Goal: Transaction & Acquisition: Book appointment/travel/reservation

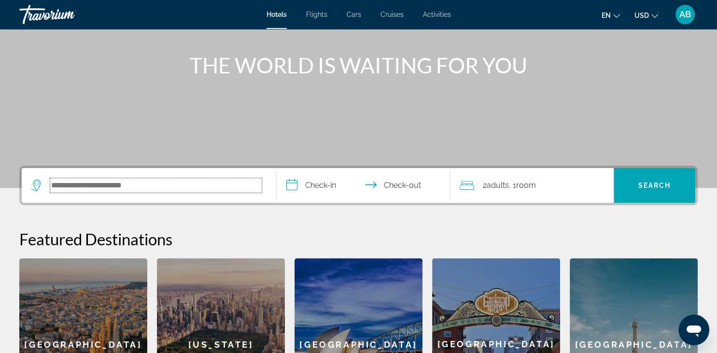
click at [140, 185] on input "Search hotel destination" at bounding box center [156, 185] width 212 height 14
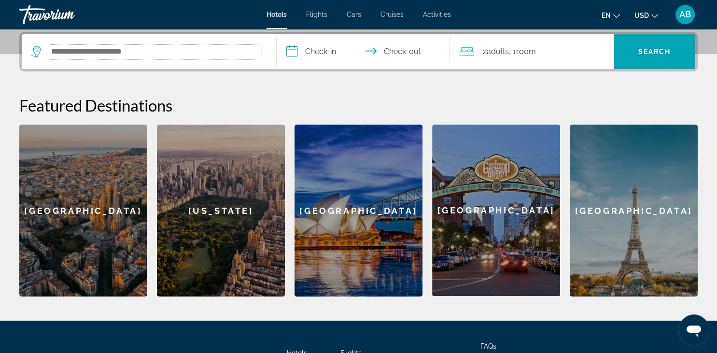
scroll to position [236, 0]
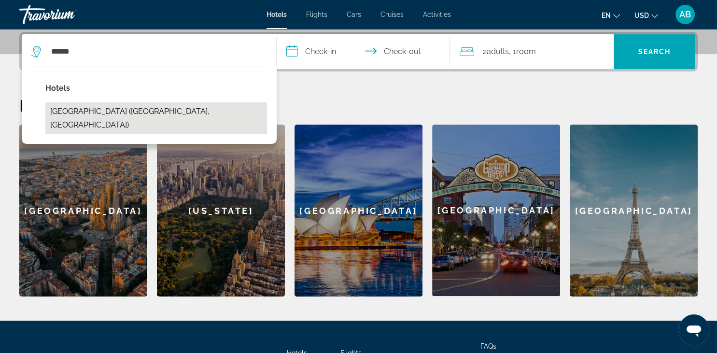
click at [98, 107] on button "[GEOGRAPHIC_DATA] ([GEOGRAPHIC_DATA], [GEOGRAPHIC_DATA])" at bounding box center [156, 118] width 222 height 32
type input "**********"
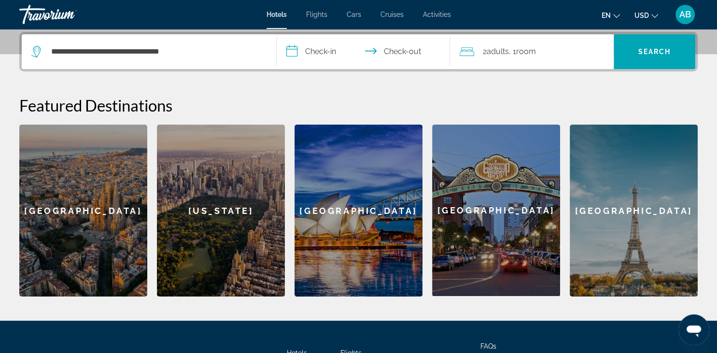
click at [335, 51] on input "**********" at bounding box center [365, 53] width 177 height 38
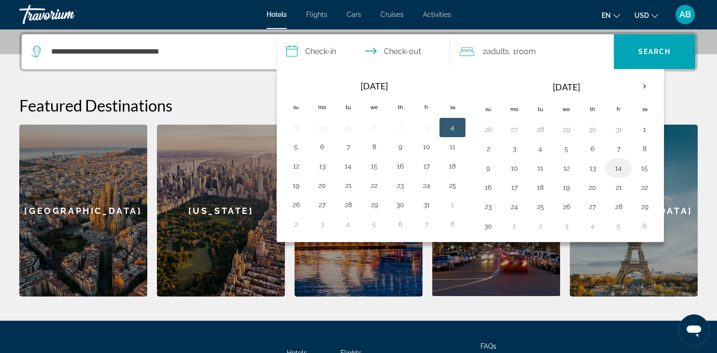
click at [613, 168] on button "14" at bounding box center [618, 168] width 15 height 14
click at [484, 185] on button "16" at bounding box center [488, 188] width 15 height 14
type input "**********"
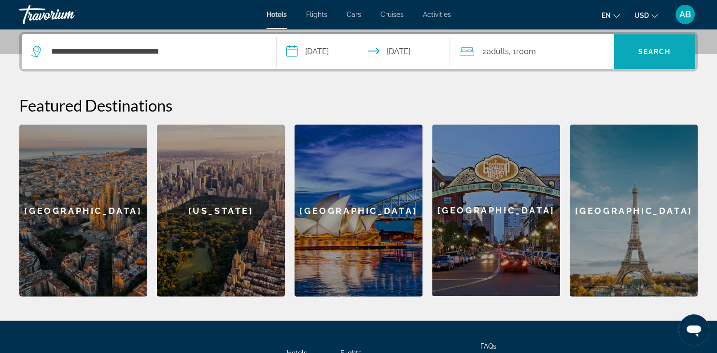
click at [646, 52] on span "Search" at bounding box center [655, 52] width 33 height 8
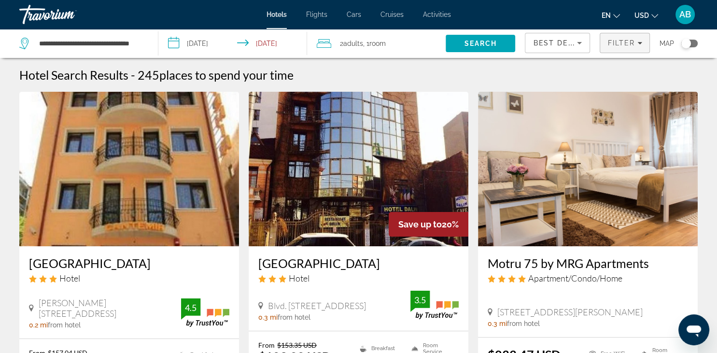
click at [623, 43] on span "Filter" at bounding box center [622, 43] width 28 height 8
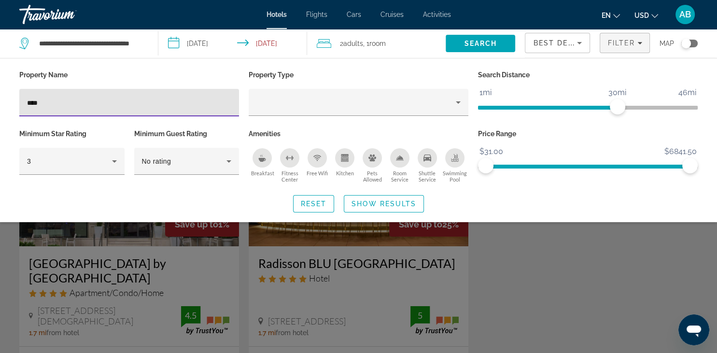
type input "****"
click at [370, 209] on span "Search widget" at bounding box center [383, 203] width 79 height 23
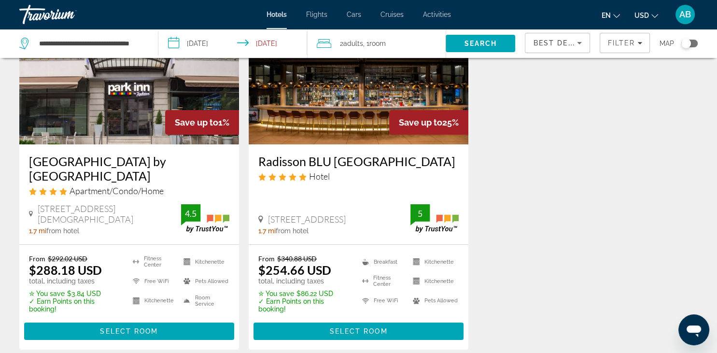
scroll to position [51, 0]
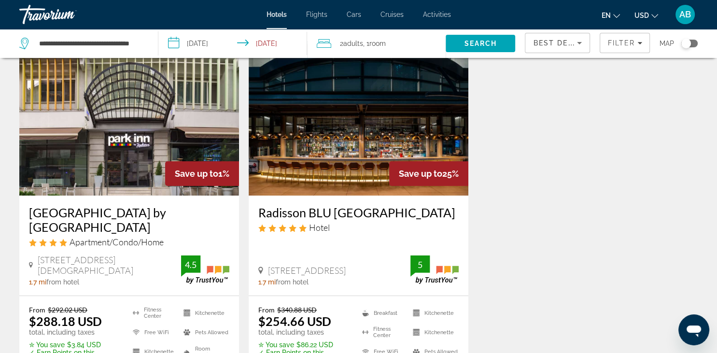
click at [391, 129] on img "Main content" at bounding box center [359, 118] width 220 height 155
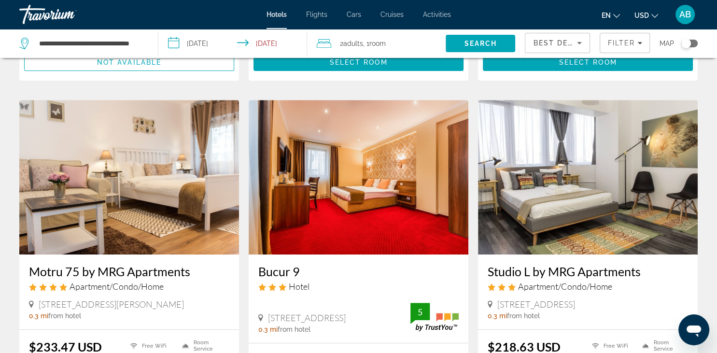
scroll to position [357, 0]
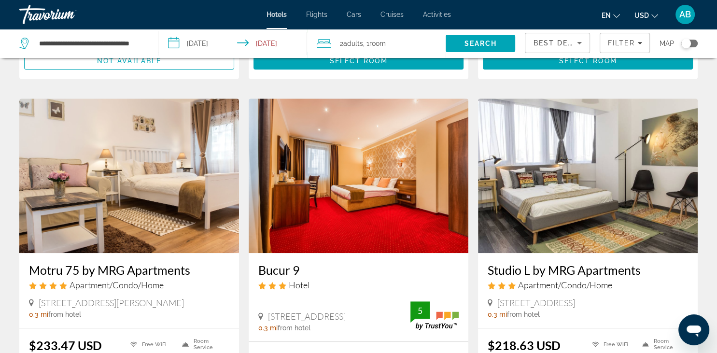
click at [683, 43] on div "Toggle map" at bounding box center [687, 44] width 10 height 10
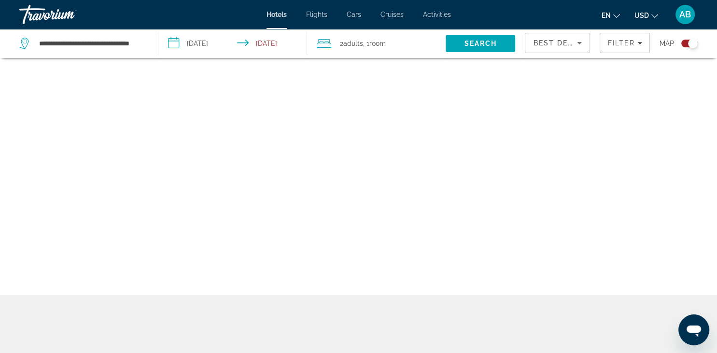
scroll to position [58, 0]
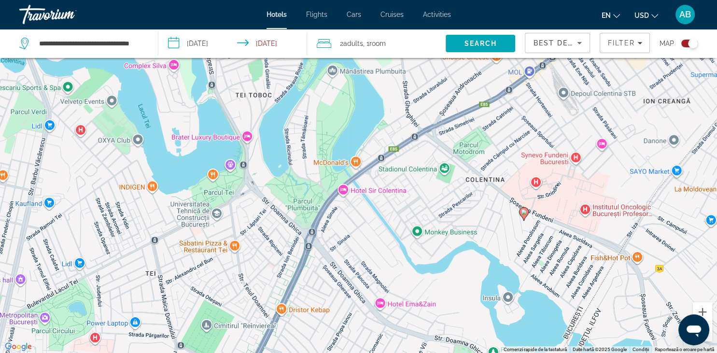
drag, startPoint x: 261, startPoint y: 224, endPoint x: 551, endPoint y: 30, distance: 349.3
click at [558, 18] on div "Ca să activezi tragerea cu ajutorul tastaturii, apasă Alt + Enter. După activar…" at bounding box center [358, 176] width 717 height 353
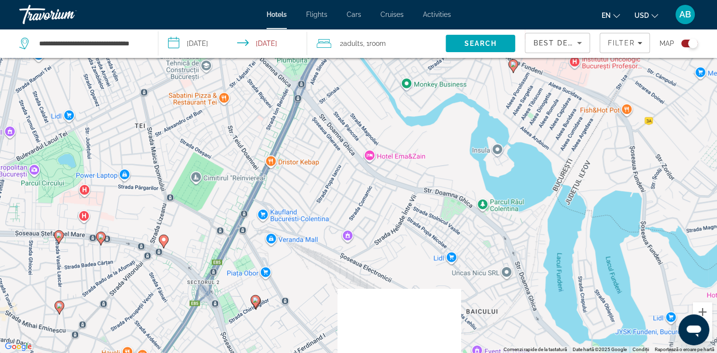
drag, startPoint x: 451, startPoint y: 169, endPoint x: 438, endPoint y: 18, distance: 151.3
click at [438, 19] on div "Ca să activezi tragerea cu ajutorul tastaturii, apasă Alt + Enter. După activar…" at bounding box center [358, 176] width 717 height 353
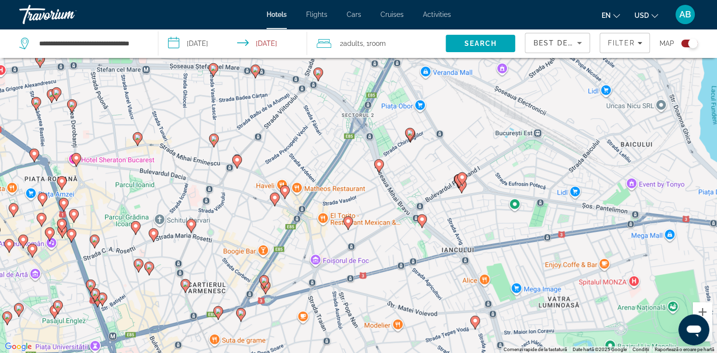
drag, startPoint x: 282, startPoint y: 248, endPoint x: 445, endPoint y: 114, distance: 211.7
click at [445, 114] on div "Ca să activezi tragerea cu ajutorul tastaturii, apasă Alt + Enter. După activar…" at bounding box center [358, 176] width 717 height 353
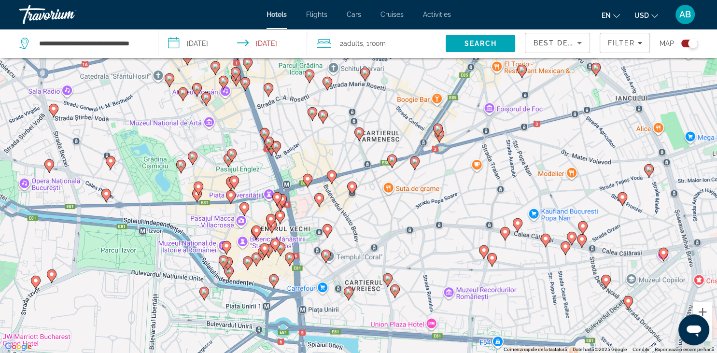
drag, startPoint x: 372, startPoint y: 232, endPoint x: 532, endPoint y: 98, distance: 209.2
click at [532, 98] on div "Ca să activezi tragerea cu ajutorul tastaturii, apasă Alt + Enter. După activar…" at bounding box center [358, 176] width 717 height 353
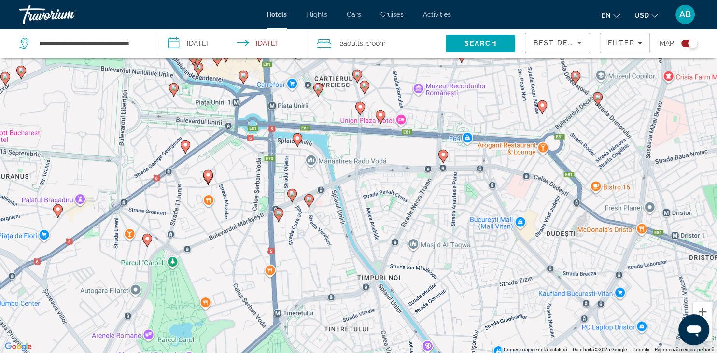
scroll to position [0, 0]
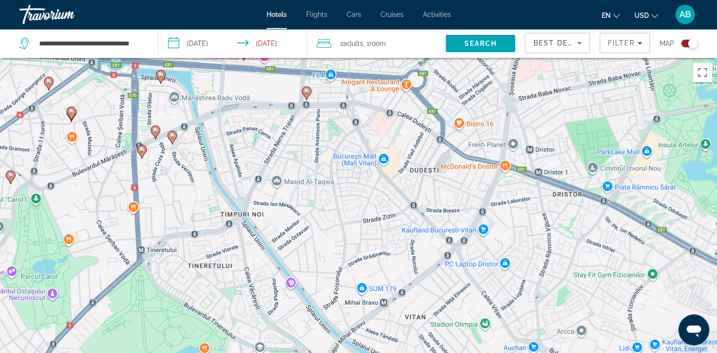
drag, startPoint x: 358, startPoint y: 229, endPoint x: 193, endPoint y: -41, distance: 316.6
click at [193, 58] on div "Ca să activezi tragerea cu ajutorul tastaturii, apasă Alt + Enter. După activar…" at bounding box center [358, 234] width 717 height 353
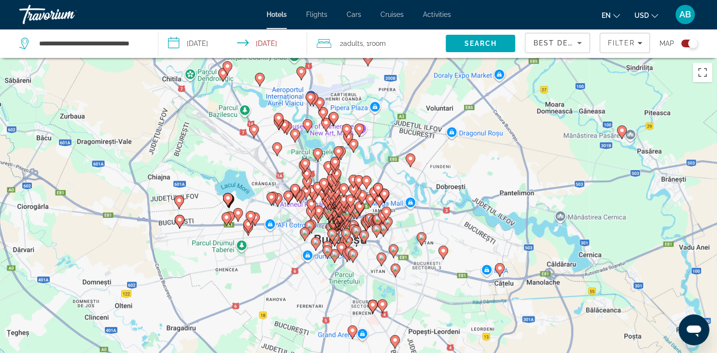
drag, startPoint x: 276, startPoint y: 244, endPoint x: 304, endPoint y: 293, distance: 56.3
click at [299, 313] on div "Ca să activezi tragerea cu ajutorul tastaturii, apasă Alt + Enter. După activar…" at bounding box center [358, 234] width 717 height 353
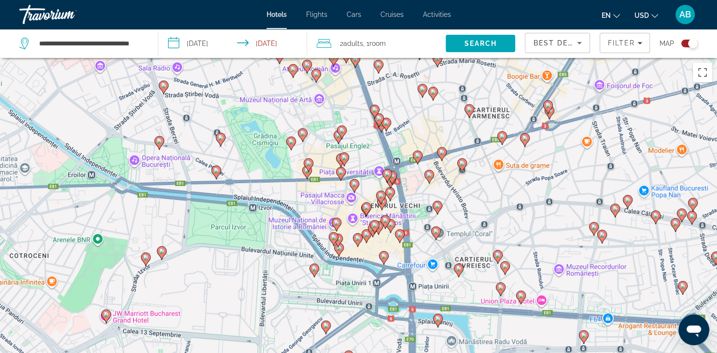
drag, startPoint x: 349, startPoint y: 230, endPoint x: 354, endPoint y: 101, distance: 128.6
click at [354, 101] on div "Ca să activezi tragerea cu ajutorul tastaturii, apasă Alt + Enter. După activar…" at bounding box center [358, 234] width 717 height 353
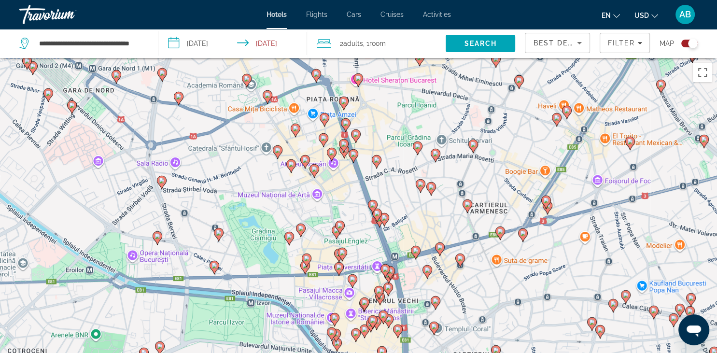
drag, startPoint x: 333, startPoint y: 202, endPoint x: 338, endPoint y: 278, distance: 76.5
click at [331, 294] on div "Ca să activezi tragerea cu ajutorul tastaturii, apasă Alt + Enter. După activar…" at bounding box center [358, 234] width 717 height 353
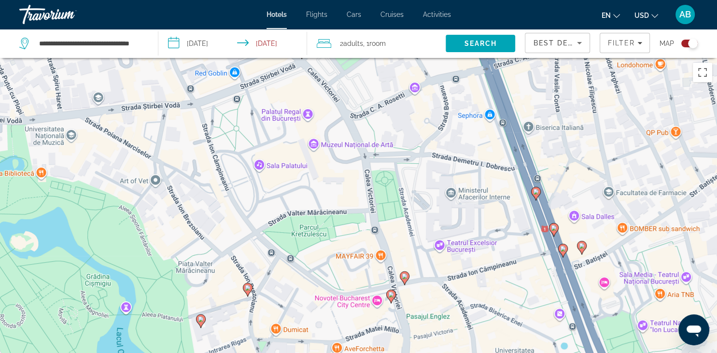
drag, startPoint x: 198, startPoint y: 185, endPoint x: 328, endPoint y: 215, distance: 133.6
click at [328, 215] on div "Ca să activezi tragerea cu ajutorul tastaturii, apasă Alt + Enter. După activar…" at bounding box center [358, 234] width 717 height 353
click at [687, 42] on div "Toggle map" at bounding box center [690, 44] width 16 height 8
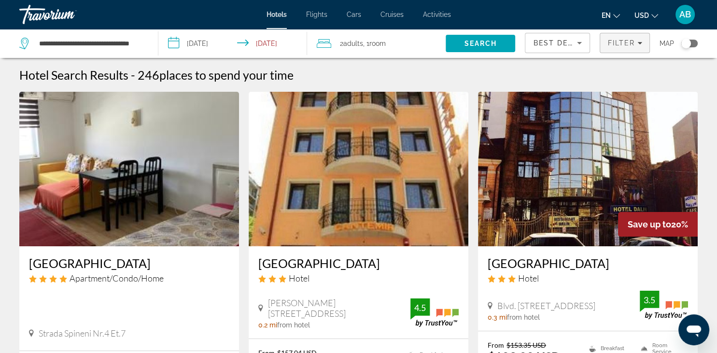
click at [625, 47] on span "Filter" at bounding box center [622, 43] width 28 height 8
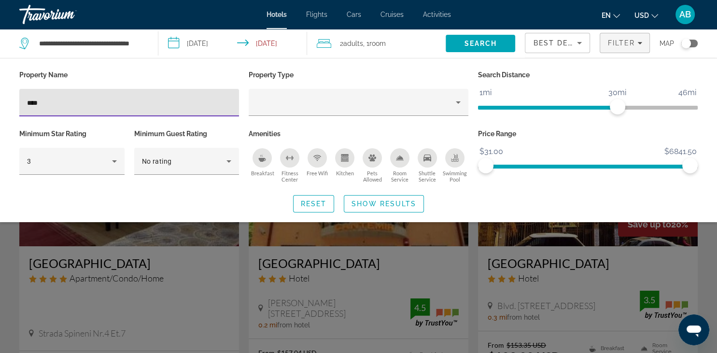
click at [47, 104] on input "****" at bounding box center [129, 103] width 204 height 12
type input "*"
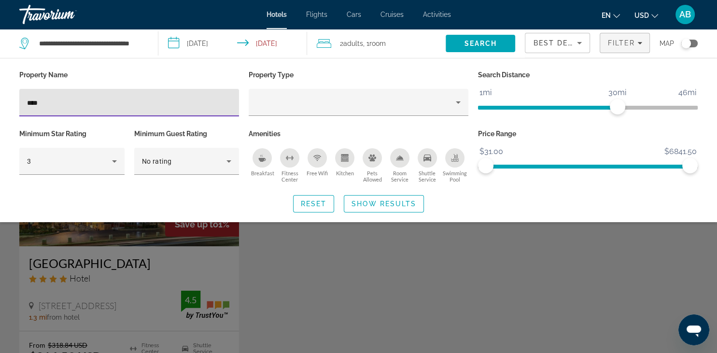
type input "****"
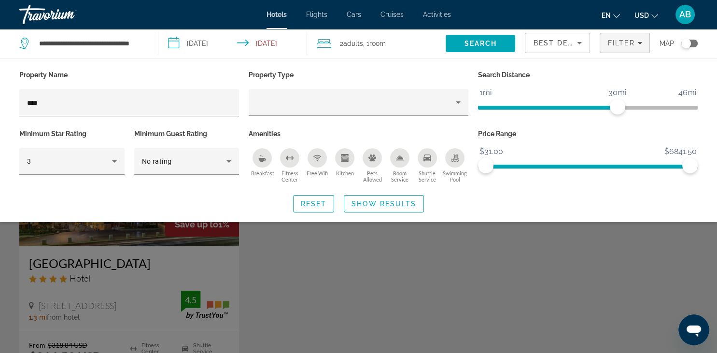
click at [72, 228] on div "Search widget" at bounding box center [358, 249] width 717 height 208
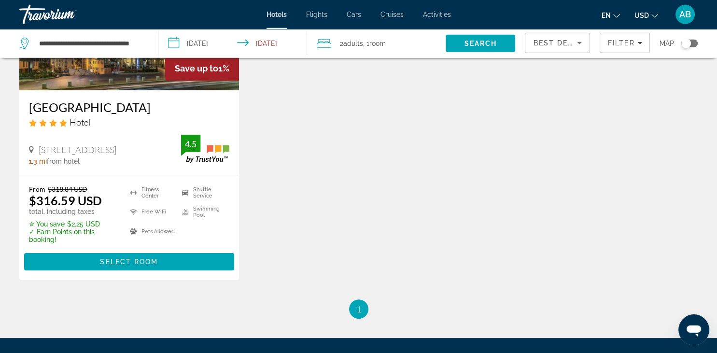
scroll to position [102, 0]
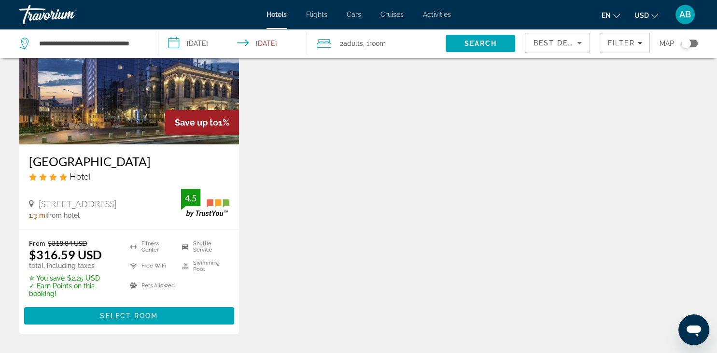
click at [124, 133] on img "Main content" at bounding box center [129, 67] width 220 height 155
